Goal: Find specific page/section: Find specific page/section

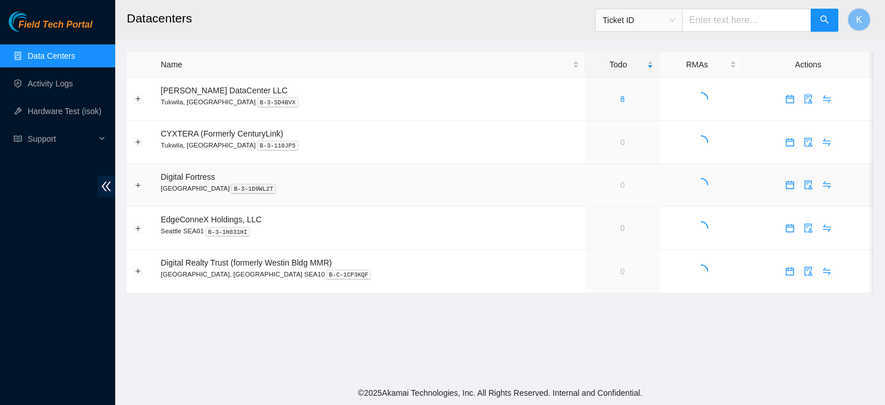
drag, startPoint x: 618, startPoint y: 190, endPoint x: 610, endPoint y: 180, distance: 12.7
click at [610, 180] on td "0" at bounding box center [622, 185] width 74 height 43
click at [53, 85] on link "Activity Logs" at bounding box center [50, 83] width 45 height 9
click at [592, 315] on main "Datacenters Ticket ID K Name Todo RMAs Actions [PERSON_NAME] DataCenter LLC [GE…" at bounding box center [499, 190] width 769 height 381
click at [286, 373] on main "Datacenters Ticket ID K Name Todo RMAs Actions Sabey DataCenter LLC Tukwila, WA…" at bounding box center [499, 190] width 769 height 381
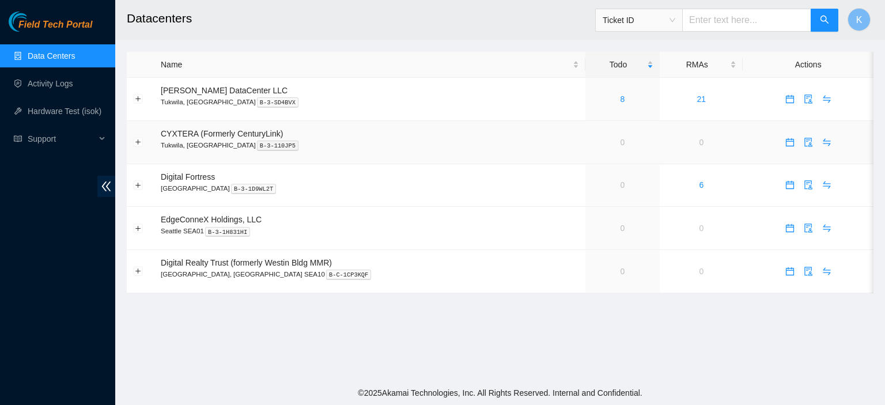
click at [585, 156] on td "0" at bounding box center [622, 142] width 74 height 43
